Goal: Find specific fact: Find specific fact

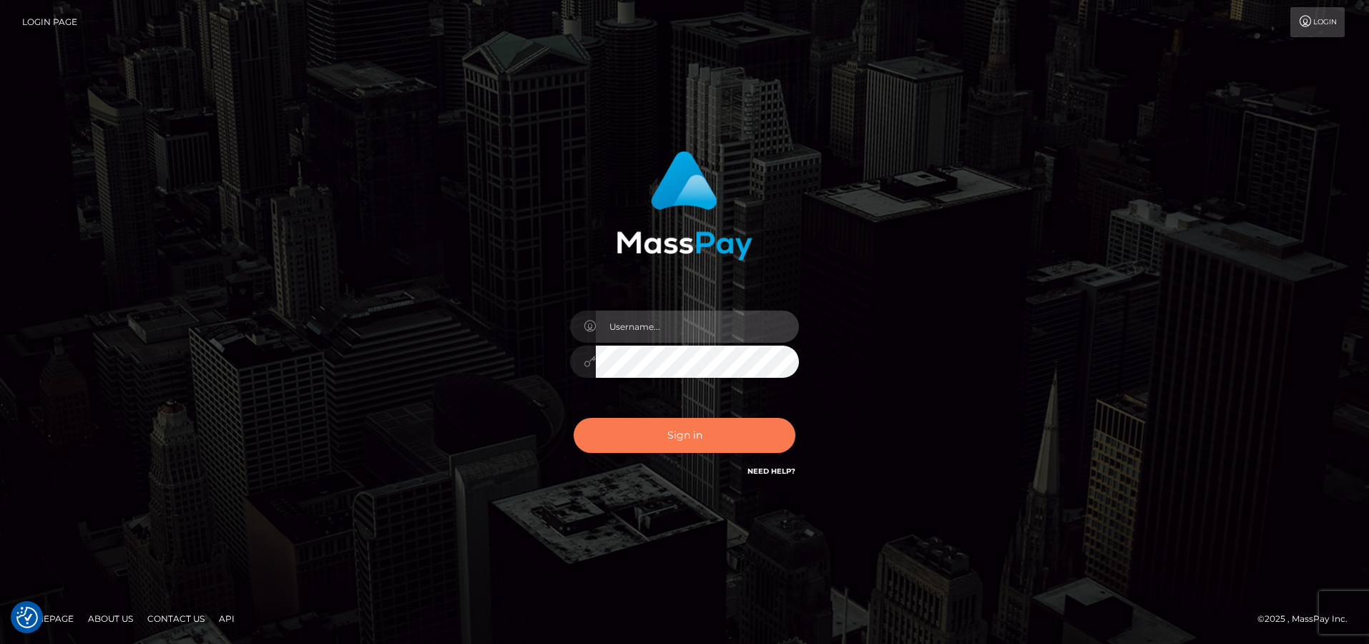
type input "Mary.Xcite"
click at [722, 431] on button "Sign in" at bounding box center [685, 435] width 222 height 35
type input "[PERSON_NAME].Xcite"
drag, startPoint x: 664, startPoint y: 421, endPoint x: 809, endPoint y: 439, distance: 146.4
click at [664, 422] on button "Sign in" at bounding box center [685, 435] width 222 height 35
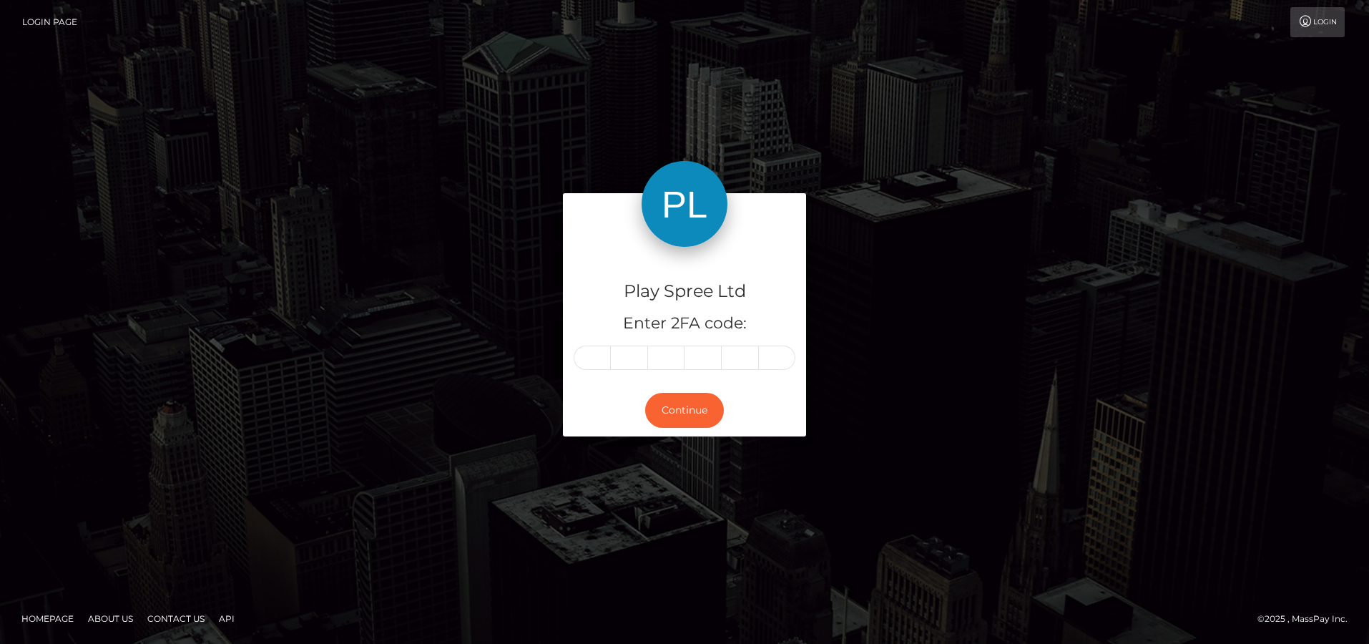
click at [600, 368] on input "text" at bounding box center [592, 357] width 37 height 24
type input "3"
type input "4"
type input "0"
type input "8"
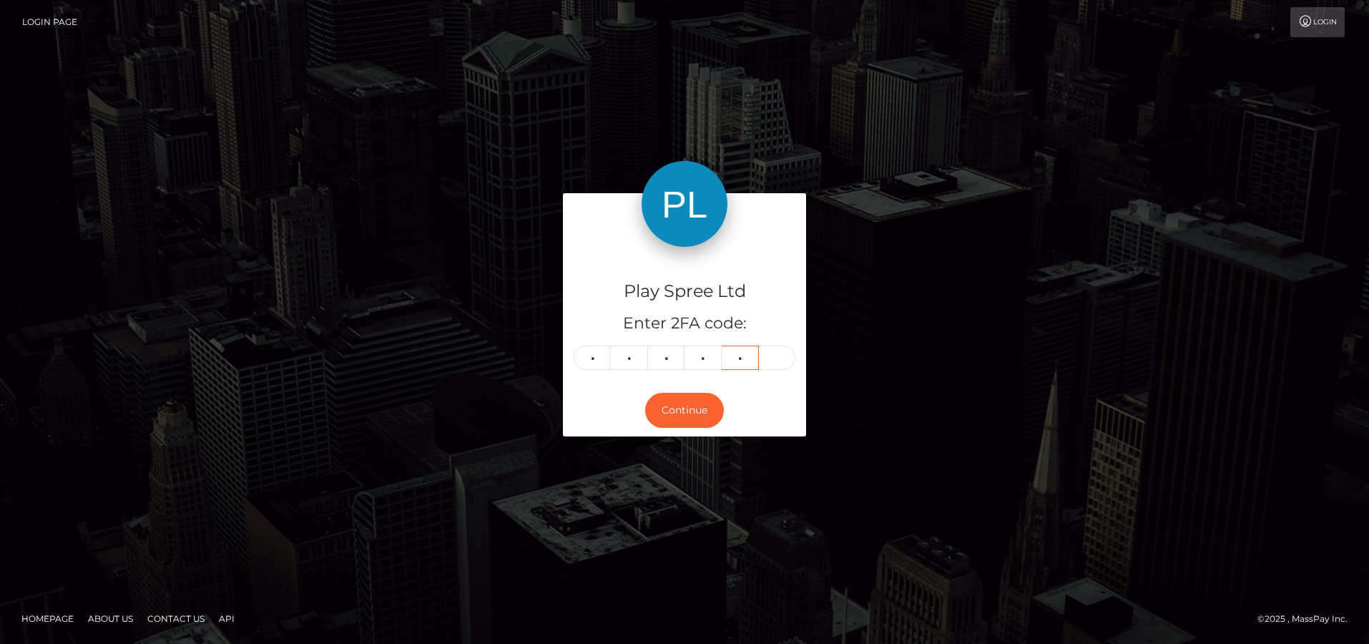
type input "1"
click at [687, 423] on button "Continue" at bounding box center [684, 410] width 79 height 35
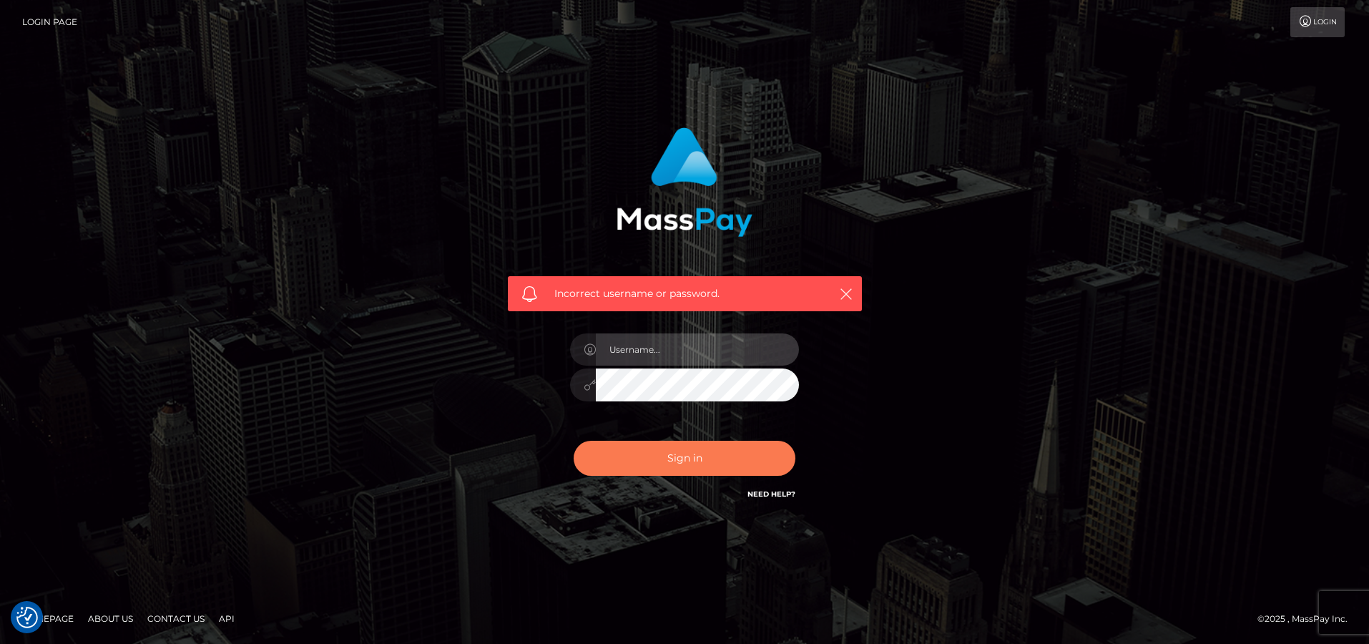
type input "[PERSON_NAME].Xcite"
click at [623, 446] on button "Sign in" at bounding box center [685, 458] width 222 height 35
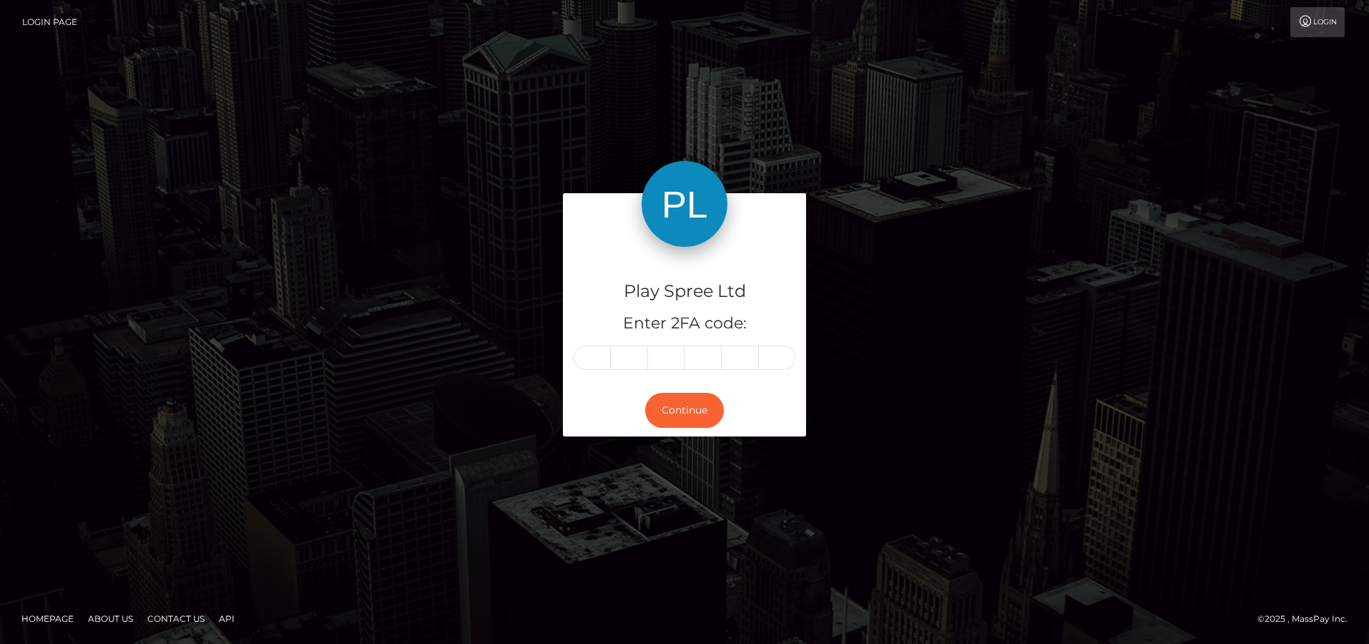
click at [594, 363] on input "text" at bounding box center [592, 357] width 37 height 24
type input "3"
type input "2"
type input "4"
type input "0"
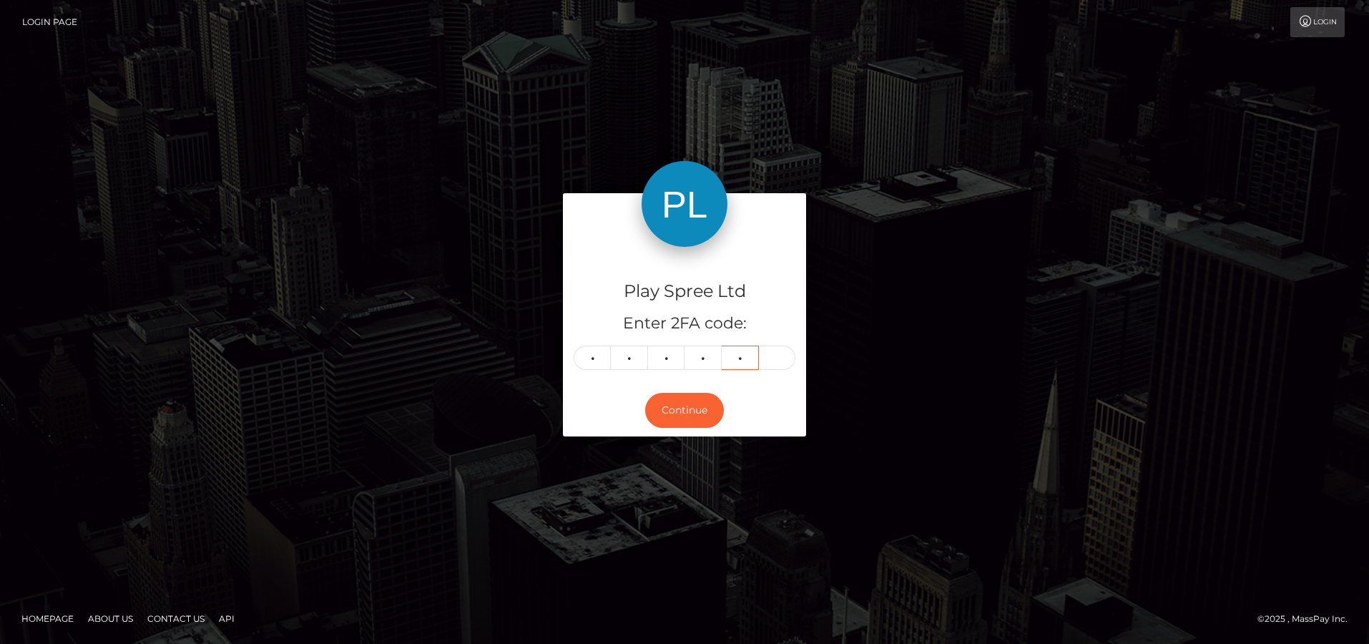
type input "8"
type input "1"
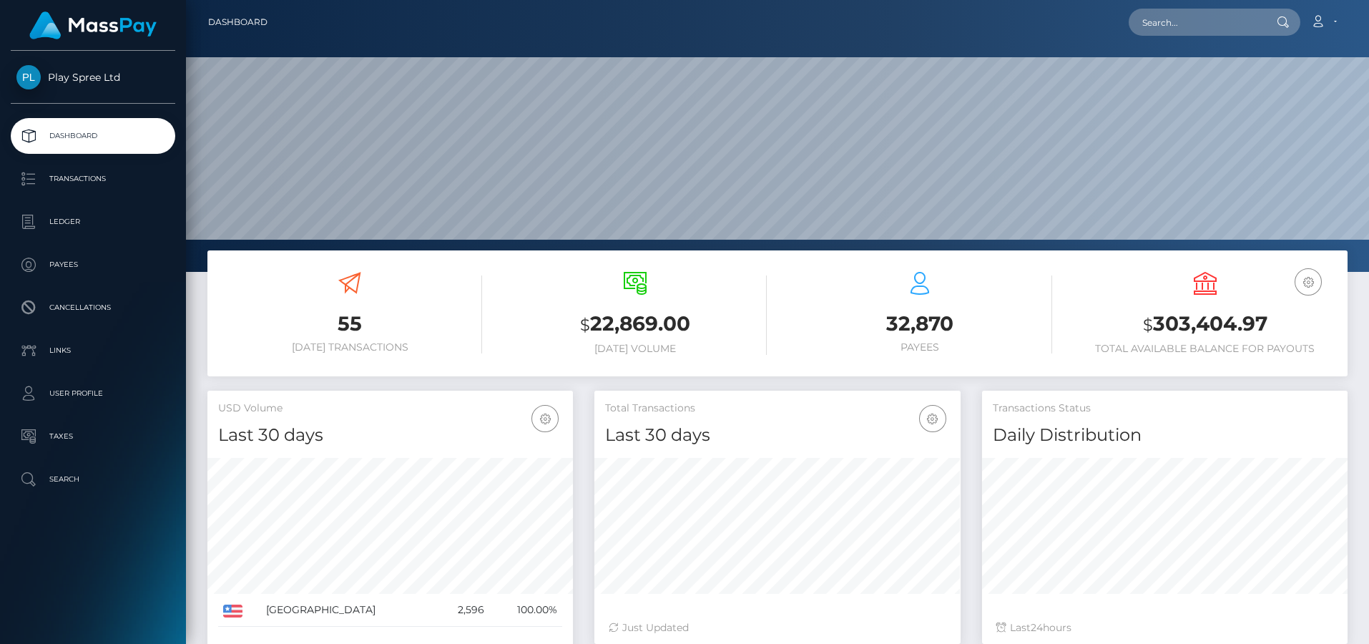
scroll to position [254, 366]
click at [1169, 33] on input "text" at bounding box center [1196, 22] width 134 height 27
paste input "667431"
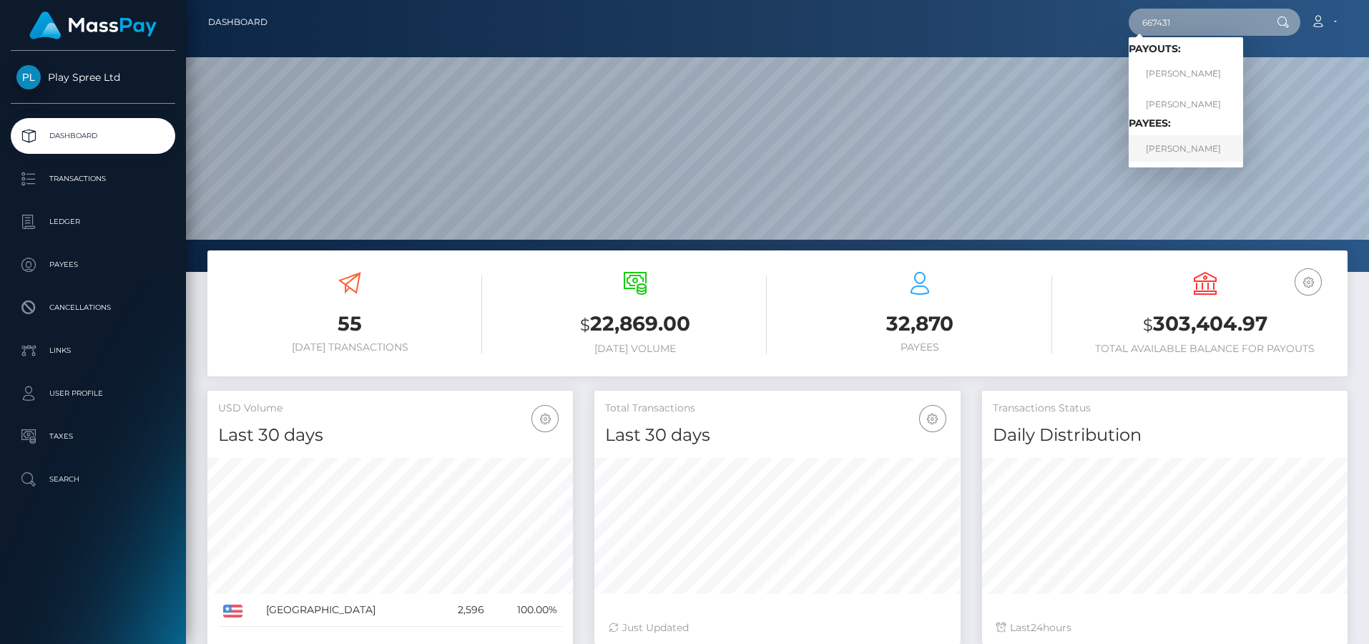
type input "667431"
click at [1175, 140] on link "[PERSON_NAME]" at bounding box center [1186, 148] width 114 height 26
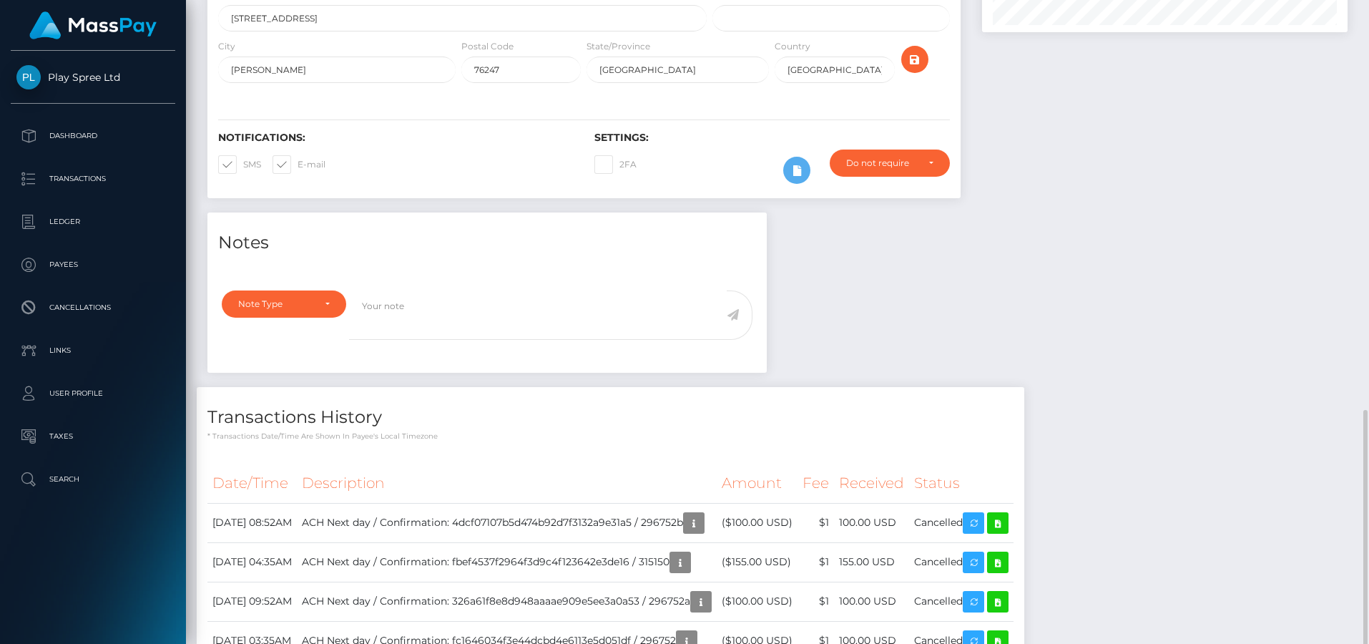
scroll to position [384, 0]
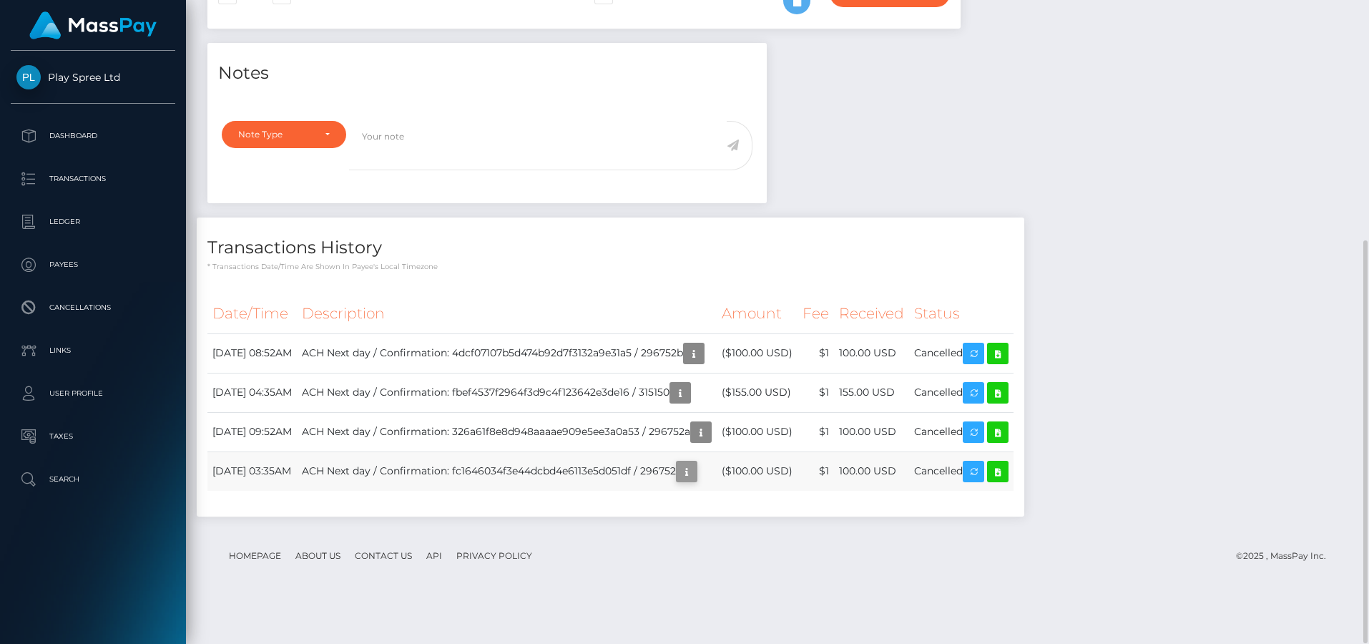
drag, startPoint x: 681, startPoint y: 510, endPoint x: 727, endPoint y: 508, distance: 46.5
click at [713, 491] on td "ACH Next day / Confirmation: fc1646034f3e44dcbd4e6113e5d051df / 296752" at bounding box center [507, 470] width 420 height 39
copy td "296752"
